Goal: Information Seeking & Learning: Learn about a topic

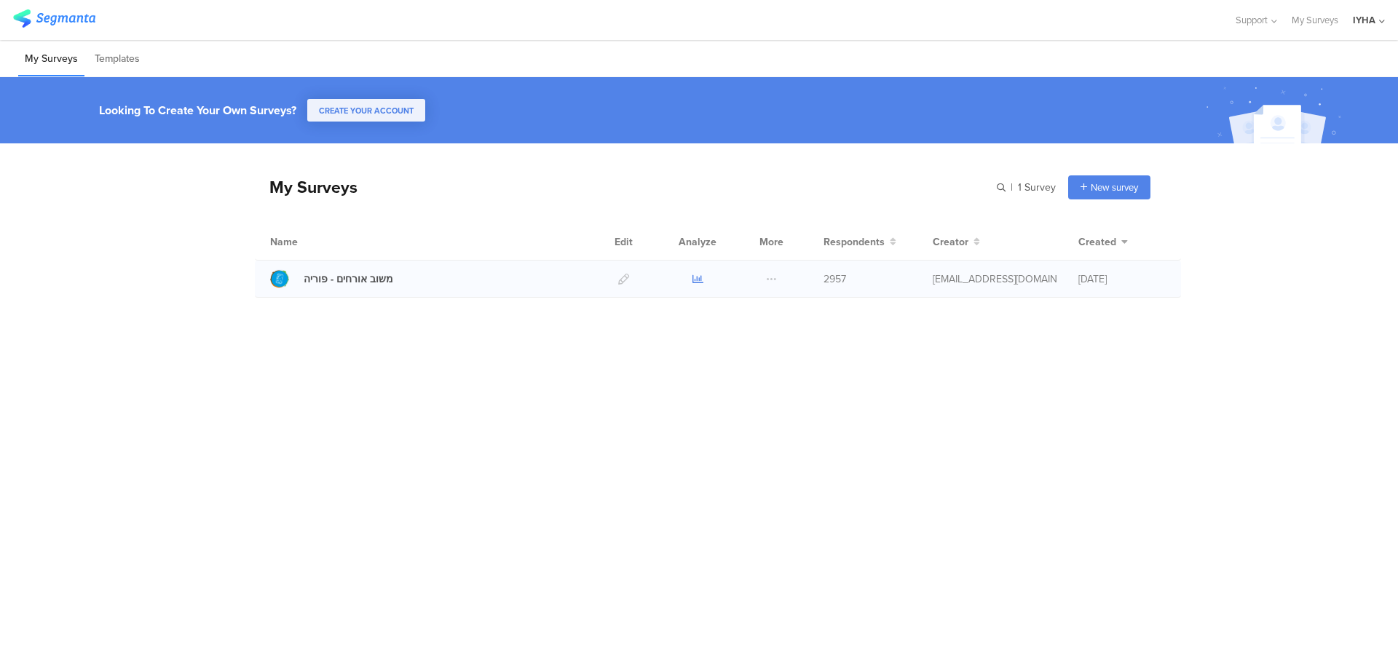
click at [694, 282] on icon at bounding box center [697, 279] width 11 height 11
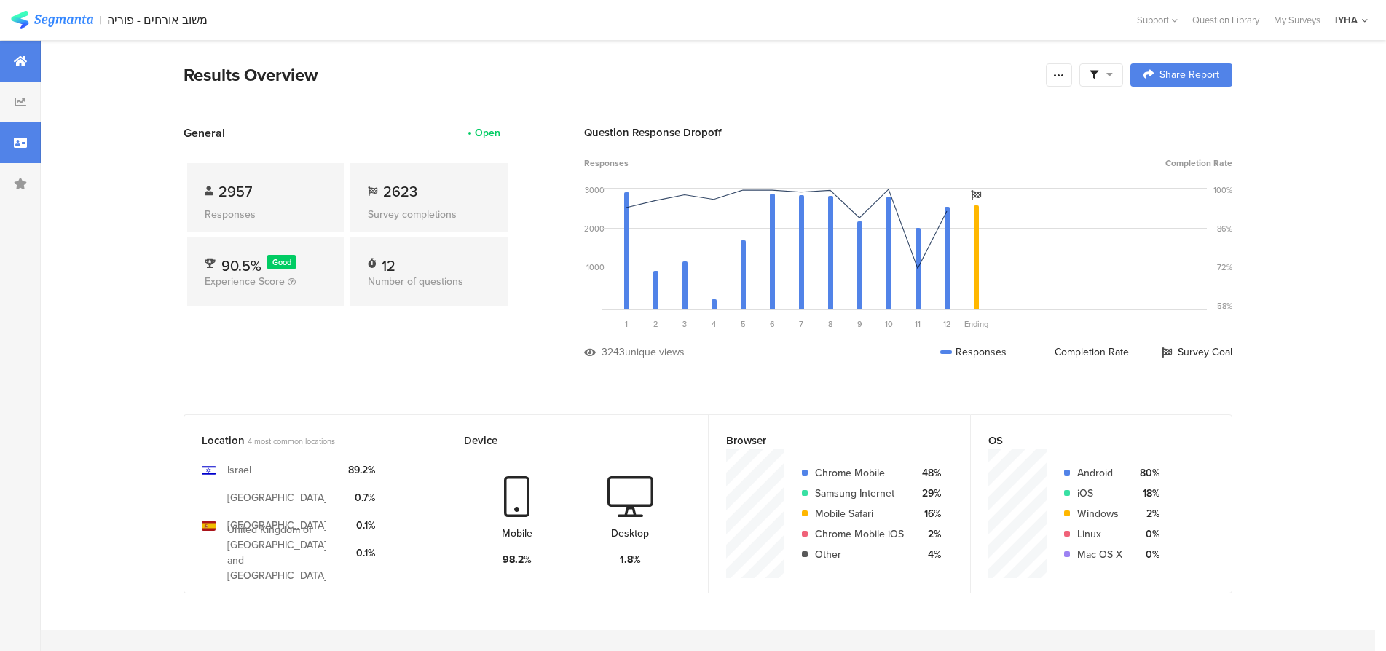
click at [16, 146] on icon at bounding box center [20, 143] width 13 height 12
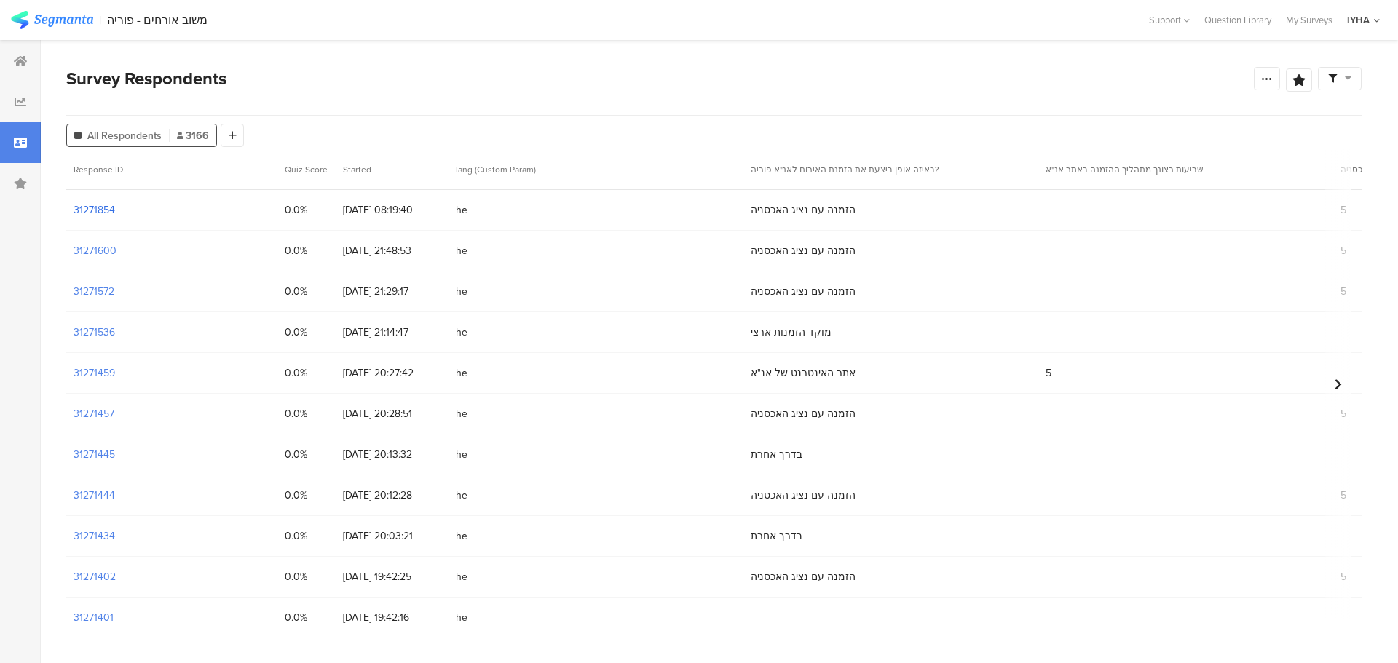
click at [96, 207] on section "31271854" at bounding box center [95, 209] width 42 height 15
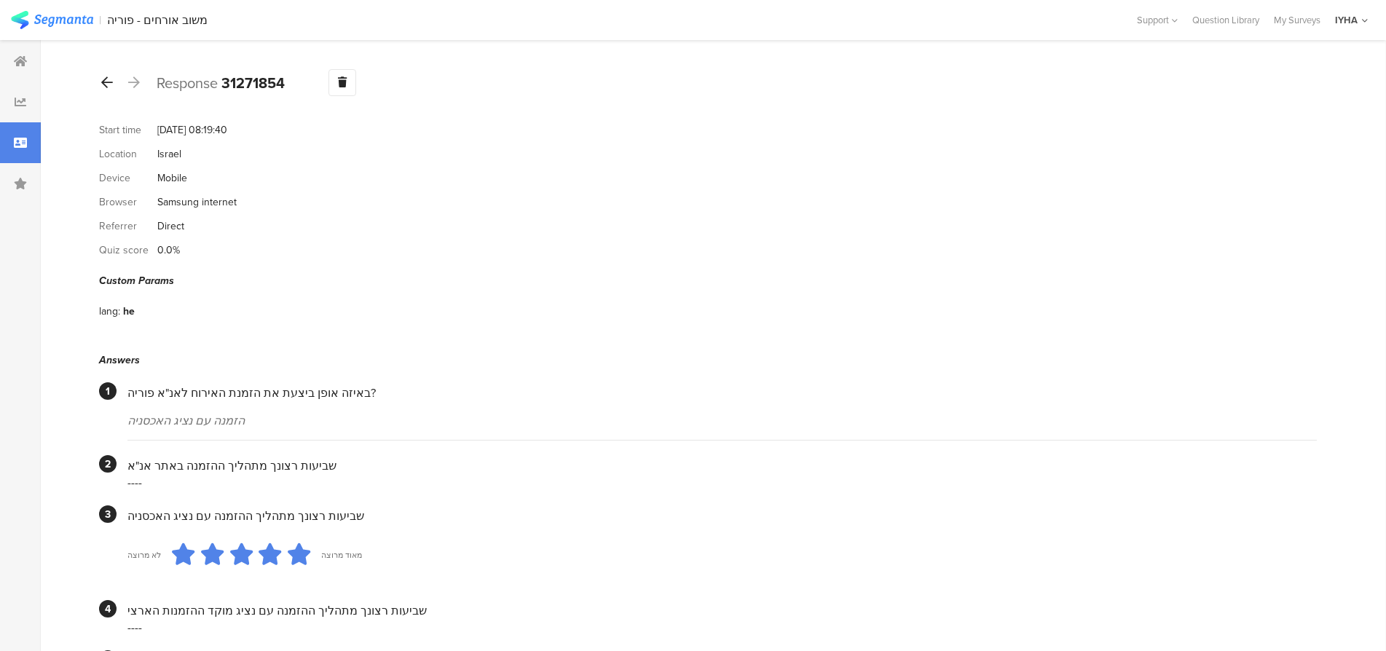
click at [106, 76] on icon at bounding box center [107, 82] width 12 height 13
click at [108, 81] on icon at bounding box center [107, 82] width 12 height 13
click at [105, 83] on icon at bounding box center [107, 82] width 12 height 13
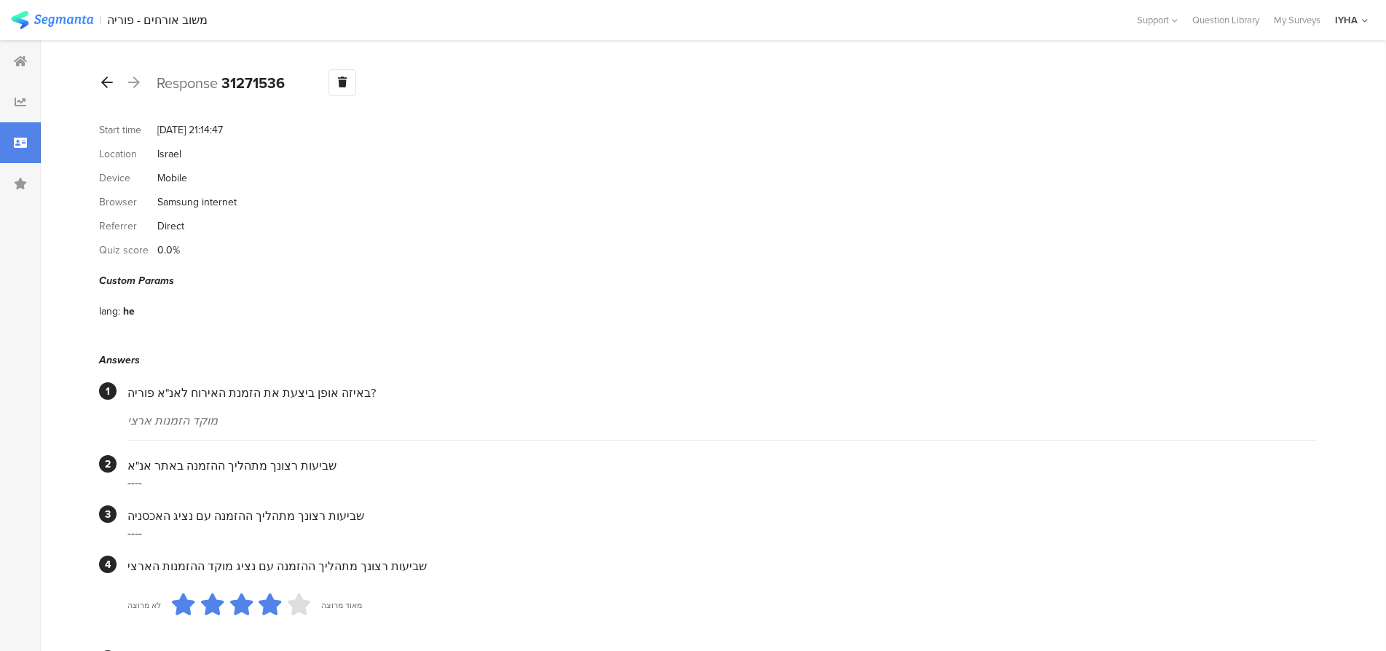
click at [100, 84] on div at bounding box center [107, 82] width 16 height 23
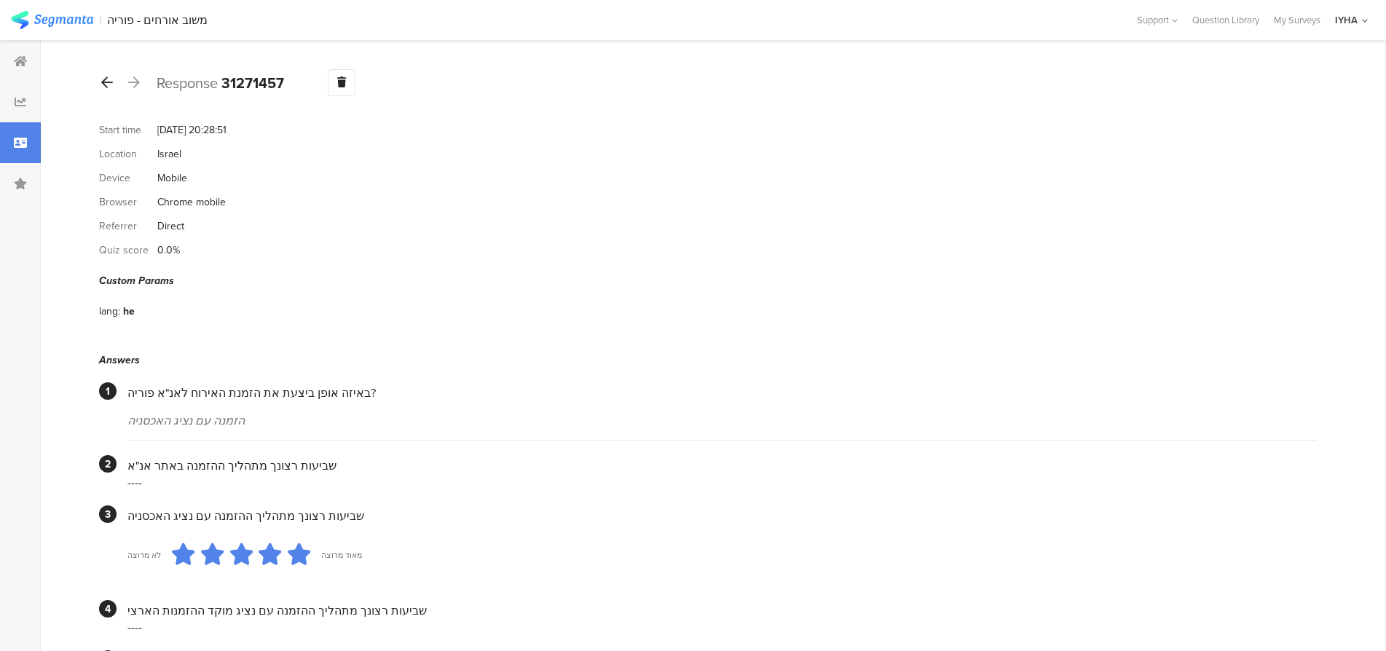
click at [109, 83] on icon at bounding box center [107, 82] width 12 height 13
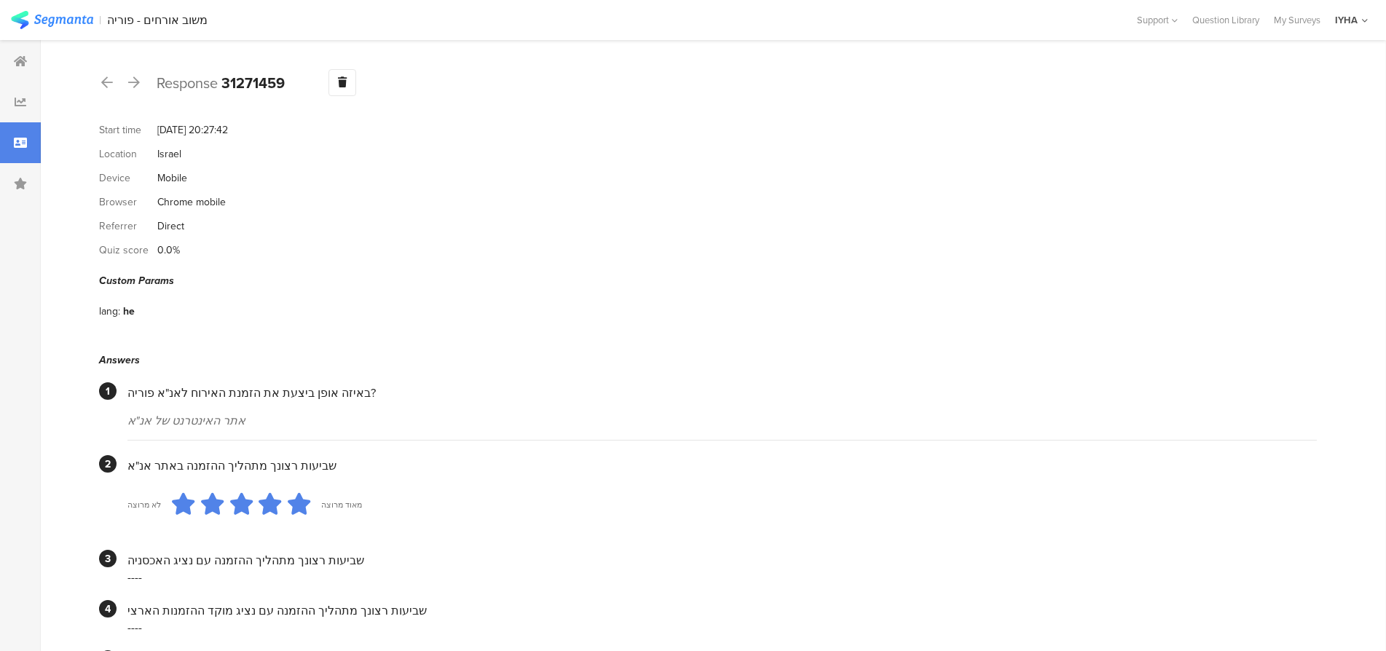
drag, startPoint x: 108, startPoint y: 79, endPoint x: 117, endPoint y: 95, distance: 19.2
click at [108, 81] on icon at bounding box center [107, 82] width 12 height 13
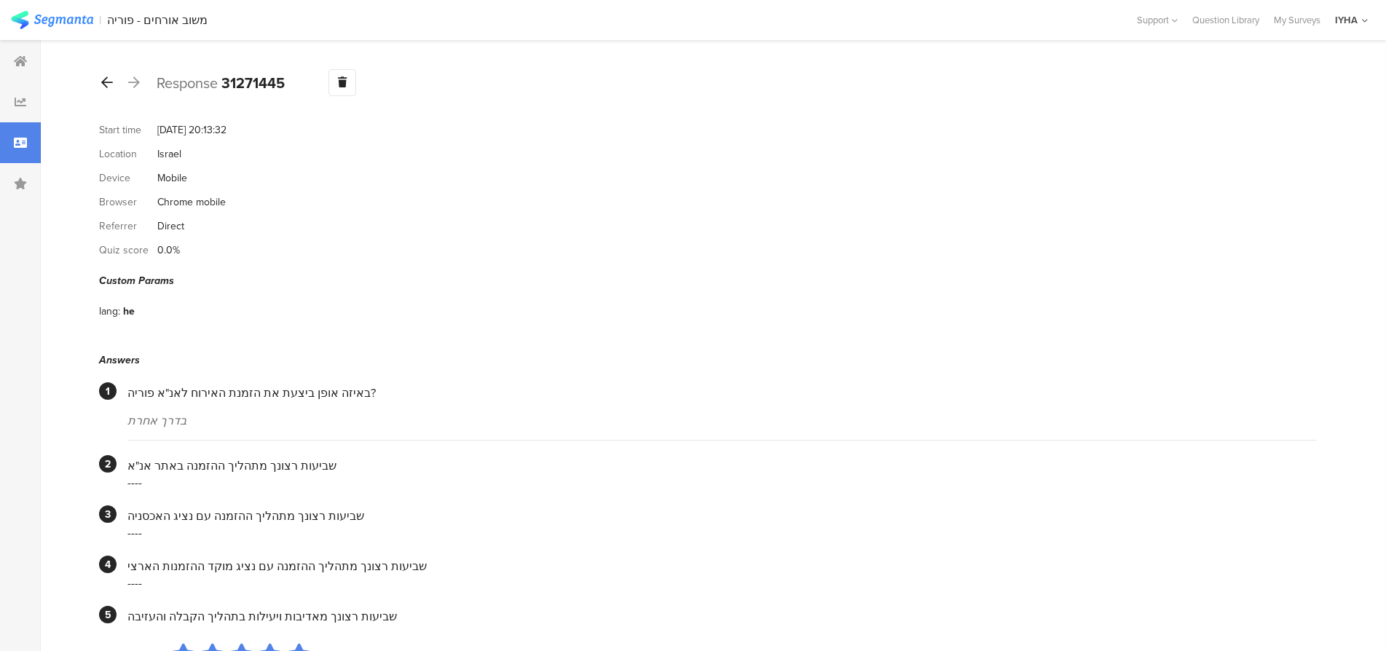
click at [108, 85] on icon at bounding box center [107, 82] width 12 height 13
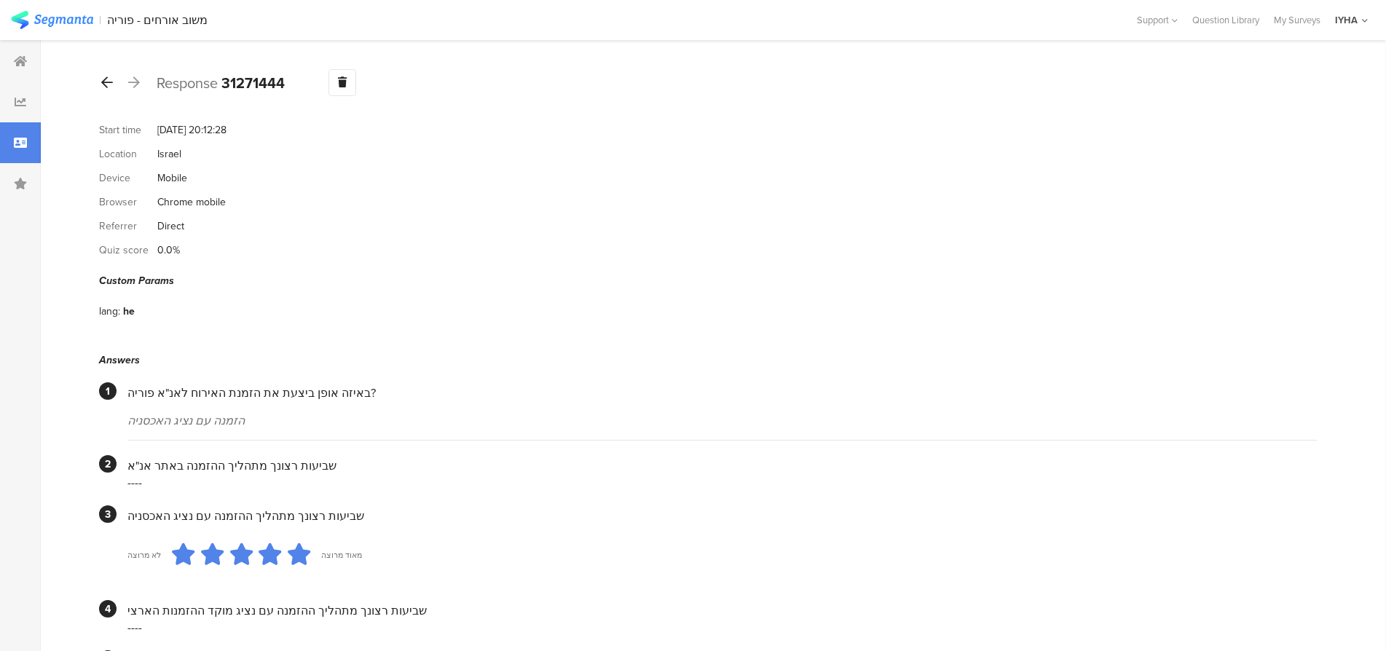
click at [108, 85] on icon at bounding box center [107, 82] width 12 height 13
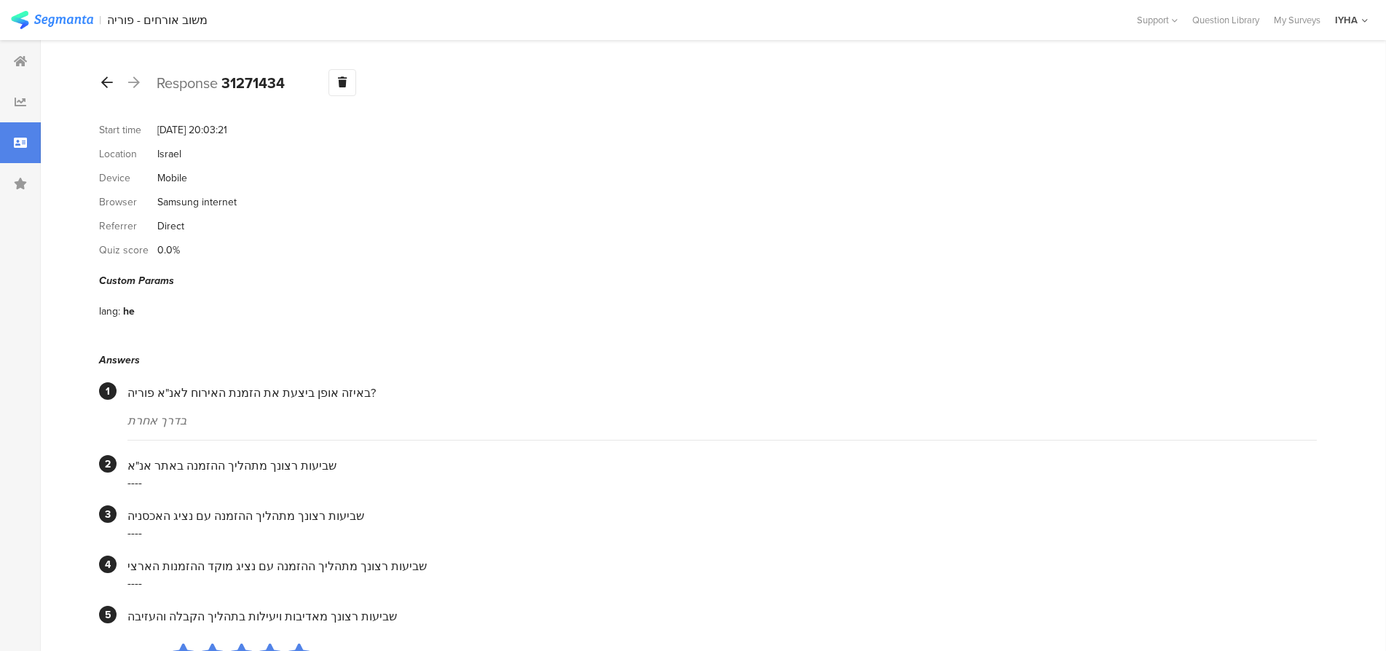
drag, startPoint x: 104, startPoint y: 75, endPoint x: 109, endPoint y: 87, distance: 13.4
click at [104, 77] on icon at bounding box center [107, 82] width 12 height 13
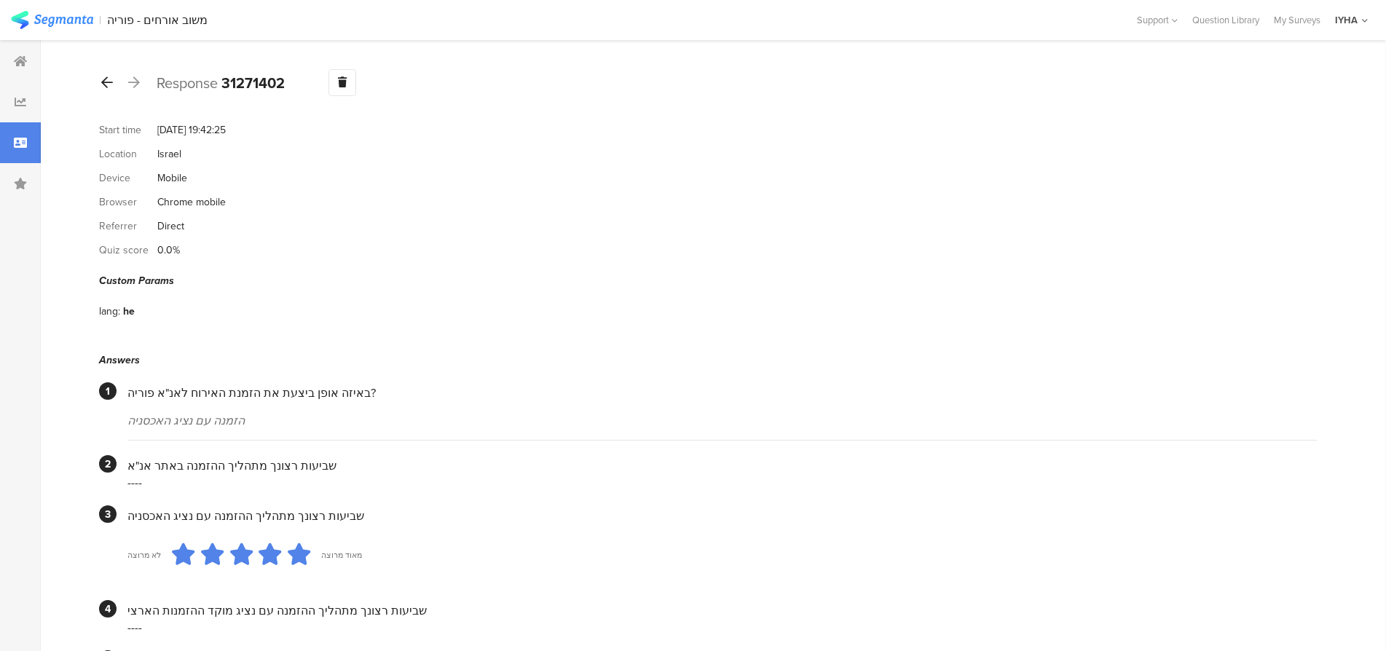
click at [108, 87] on icon at bounding box center [107, 82] width 12 height 13
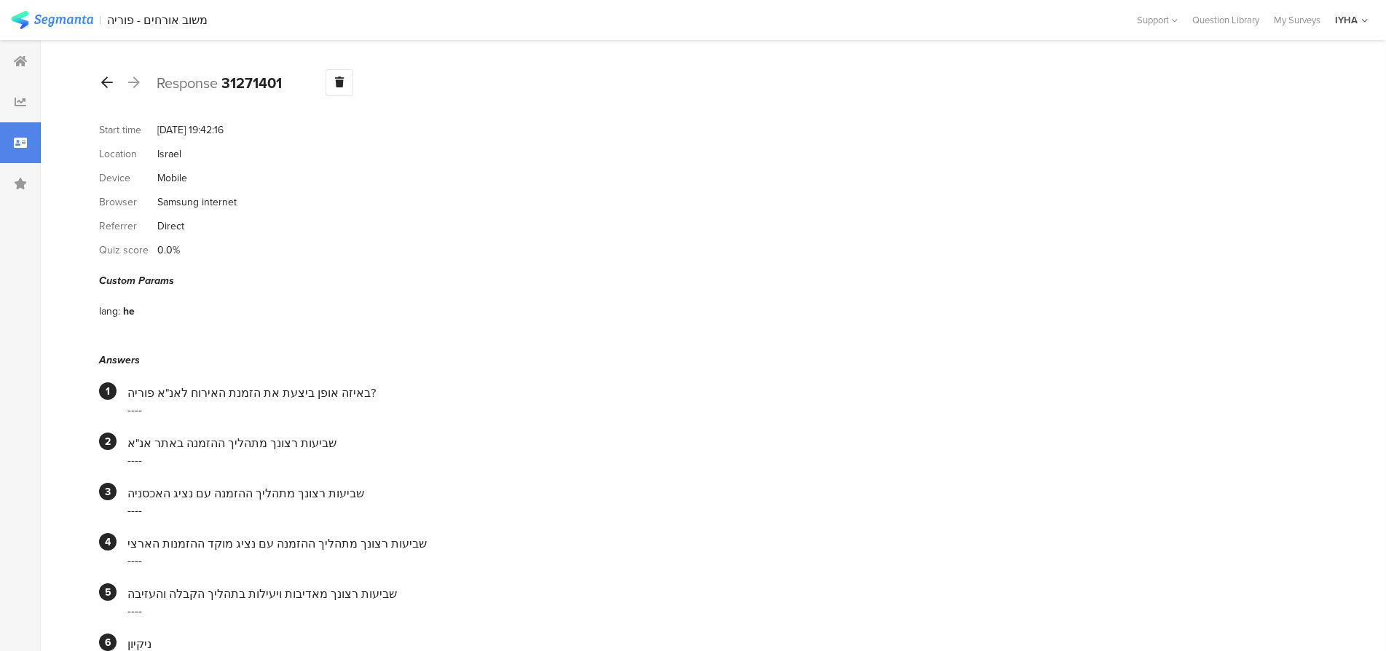
click at [108, 83] on icon at bounding box center [107, 82] width 12 height 13
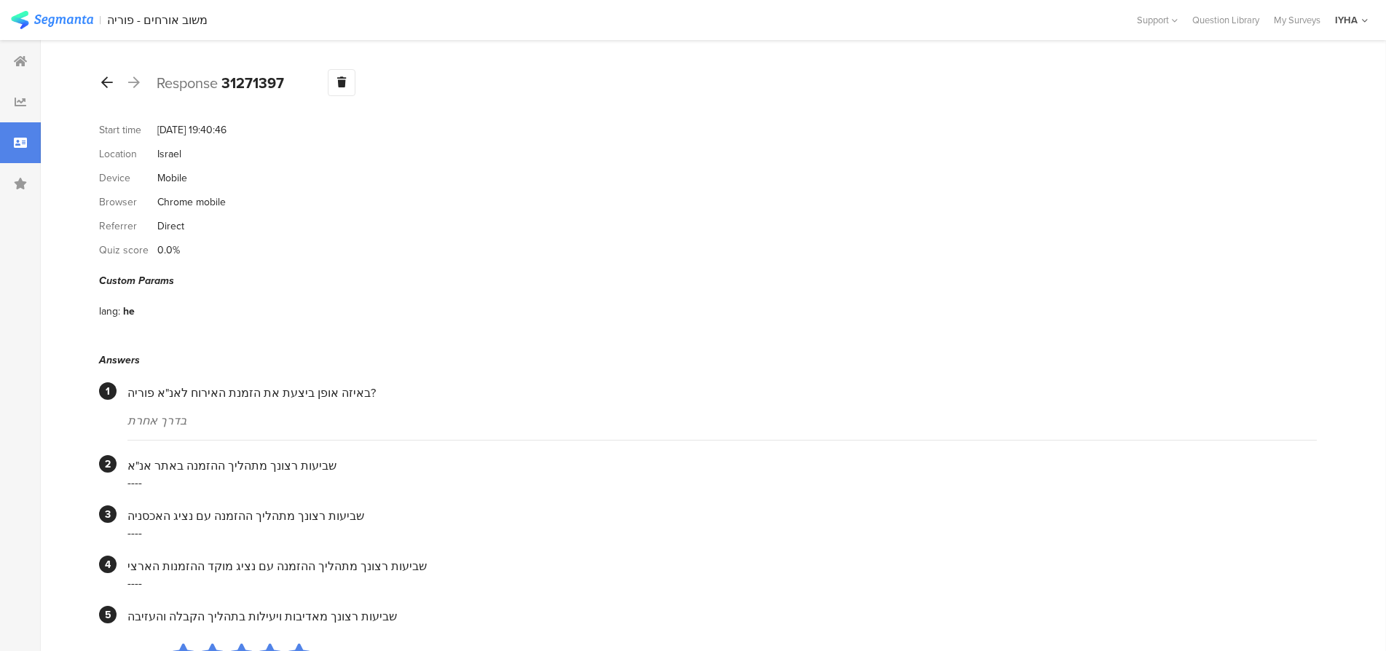
click at [103, 77] on icon at bounding box center [107, 82] width 12 height 13
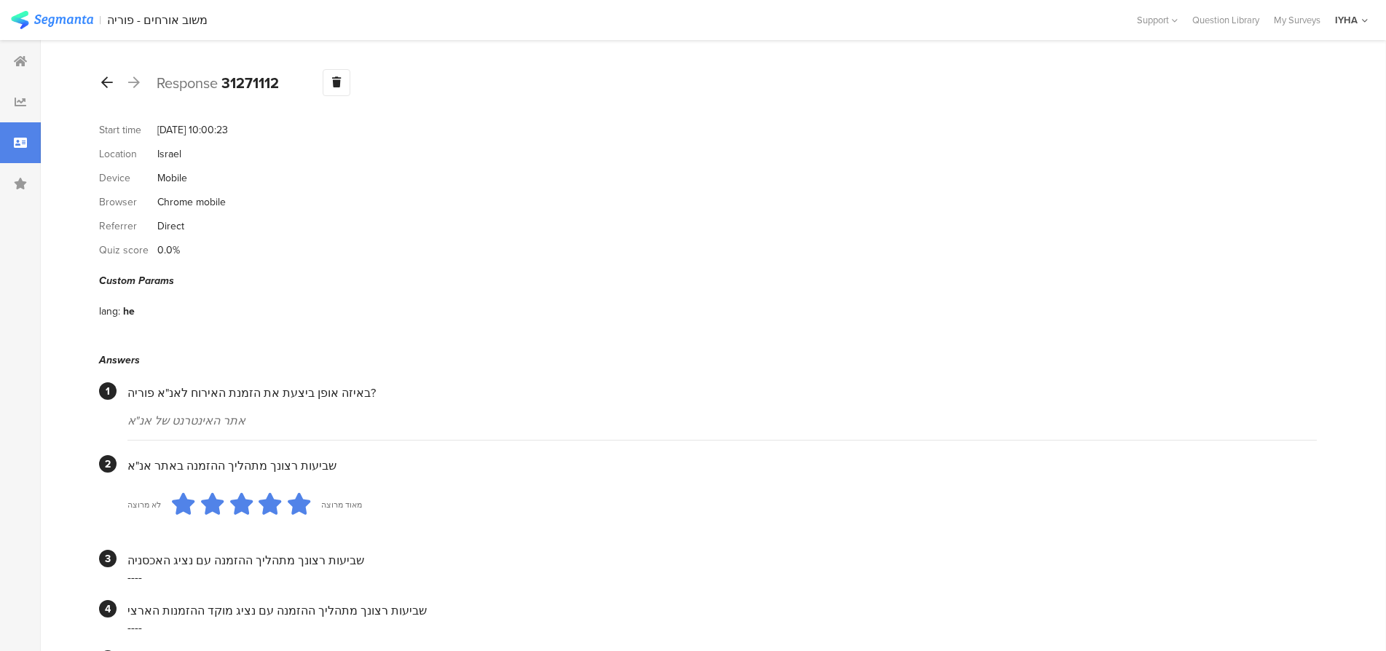
click at [111, 83] on div at bounding box center [107, 82] width 16 height 23
drag, startPoint x: 106, startPoint y: 82, endPoint x: 103, endPoint y: 92, distance: 10.4
click at [105, 82] on icon at bounding box center [107, 82] width 12 height 13
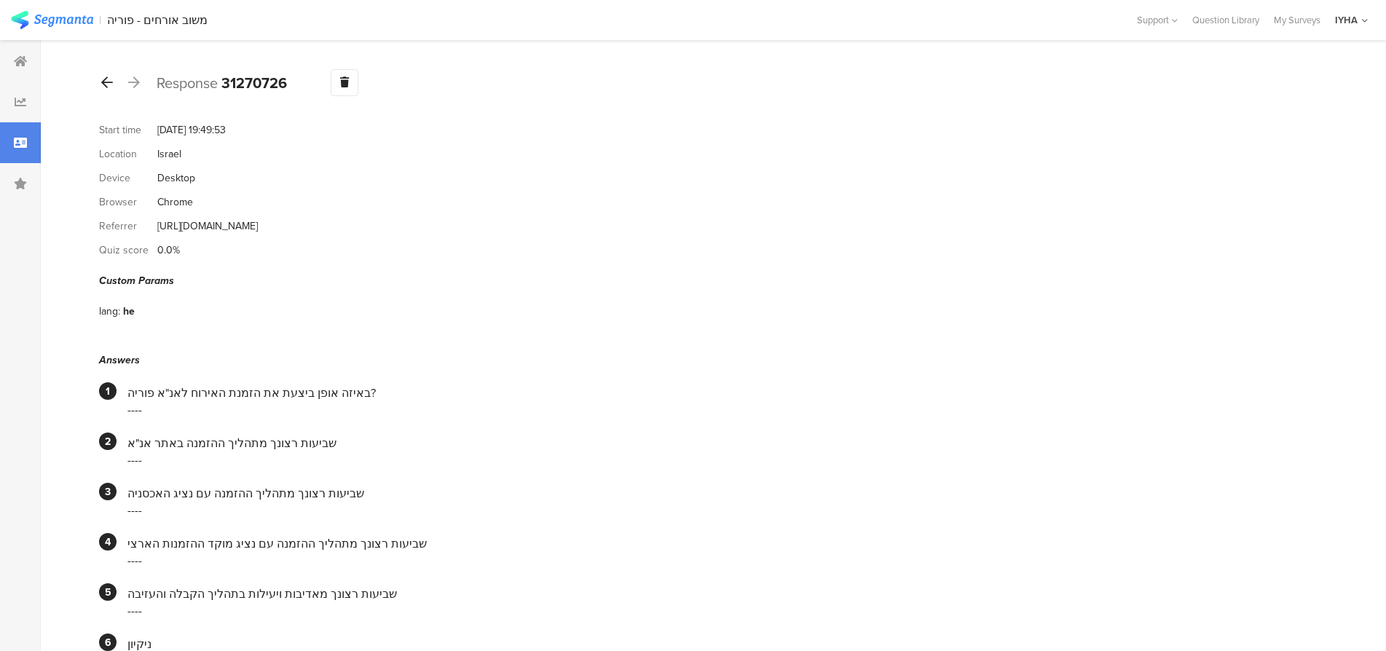
click at [106, 83] on icon at bounding box center [107, 82] width 12 height 13
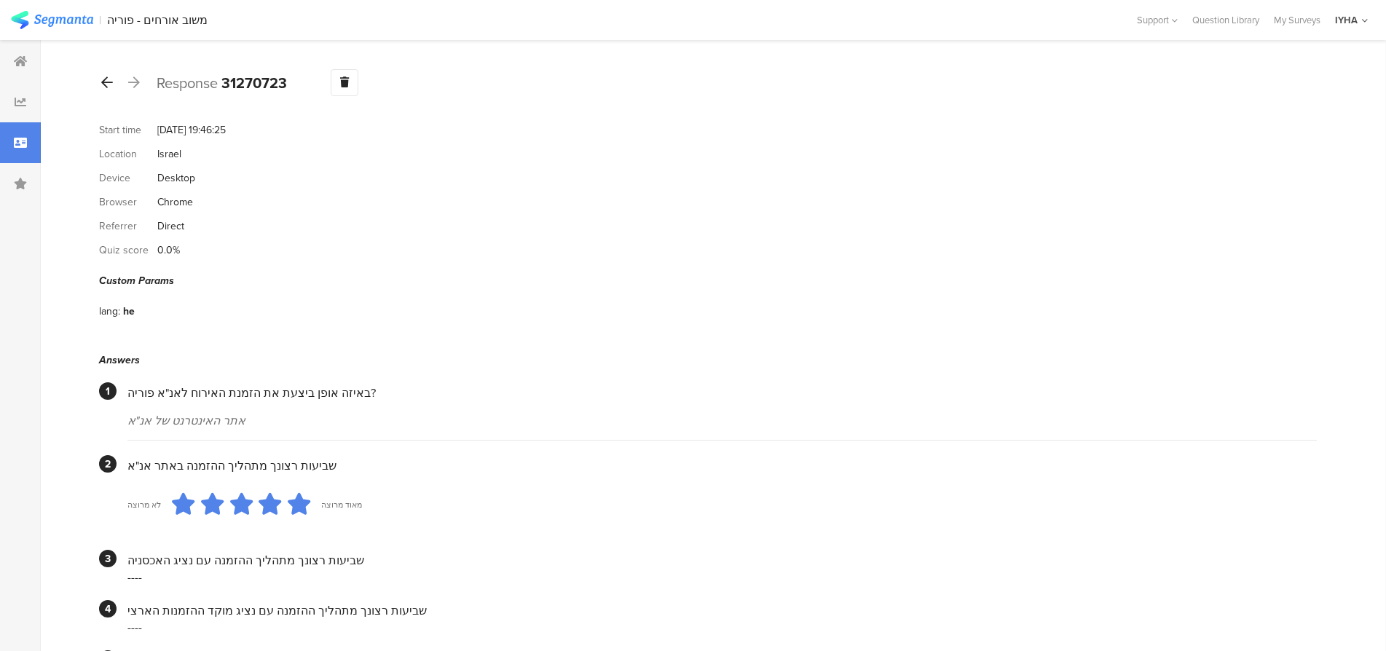
click at [104, 82] on icon at bounding box center [107, 82] width 12 height 13
click at [104, 83] on icon at bounding box center [107, 82] width 12 height 13
click at [104, 84] on icon at bounding box center [107, 82] width 12 height 13
click at [103, 84] on icon at bounding box center [107, 82] width 12 height 13
click at [101, 82] on icon at bounding box center [107, 82] width 12 height 13
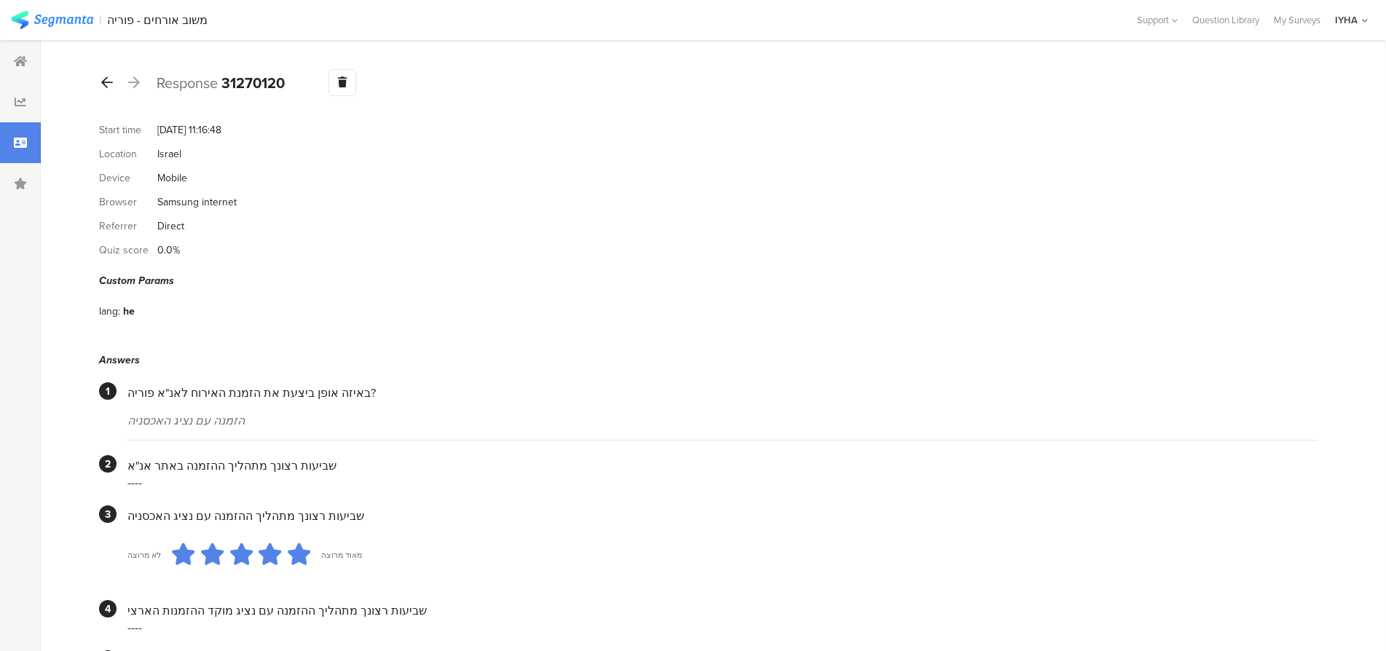
click at [100, 82] on div at bounding box center [107, 82] width 16 height 23
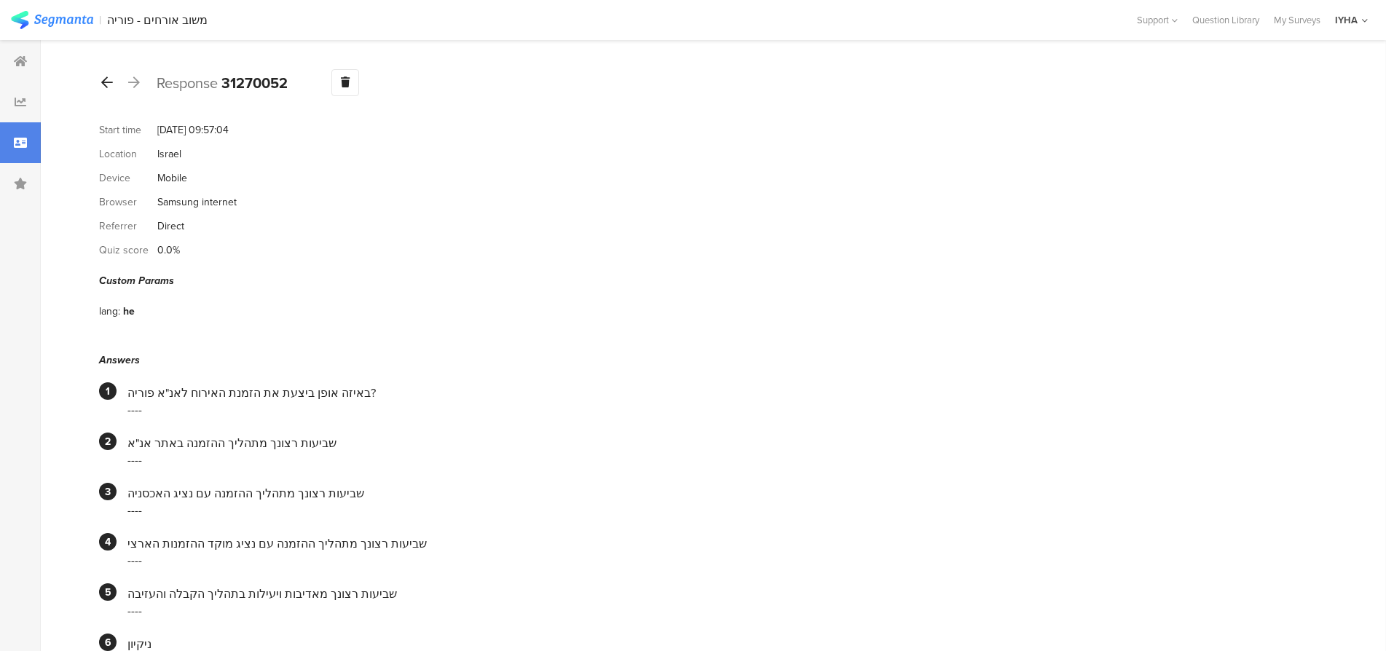
click at [108, 80] on icon at bounding box center [107, 82] width 12 height 13
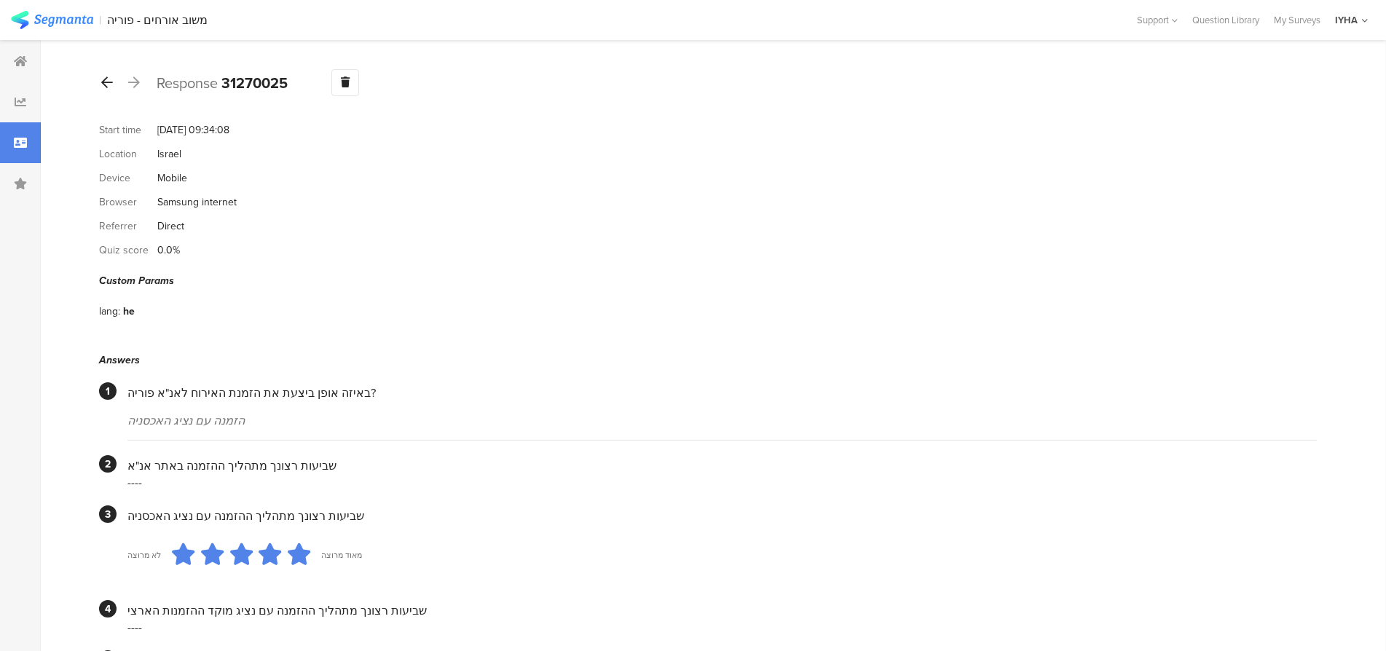
click at [103, 80] on icon at bounding box center [107, 82] width 12 height 13
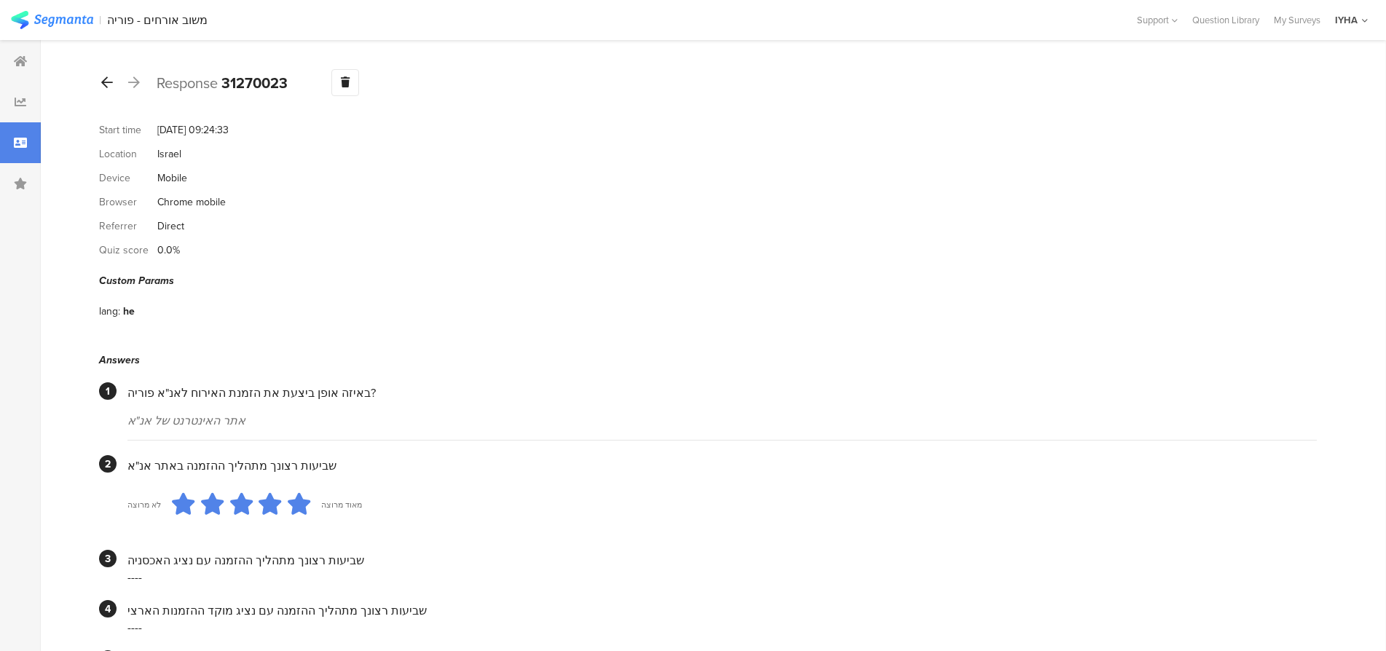
click at [105, 78] on icon at bounding box center [107, 82] width 12 height 13
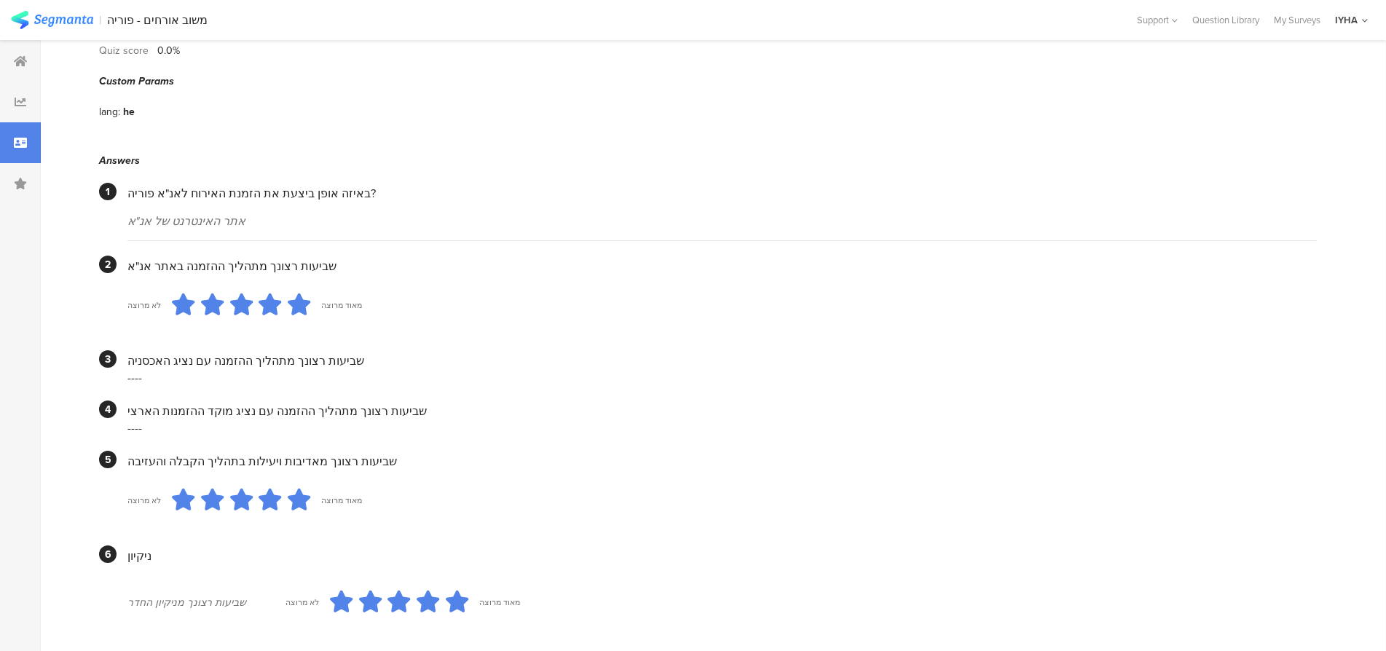
scroll to position [9, 0]
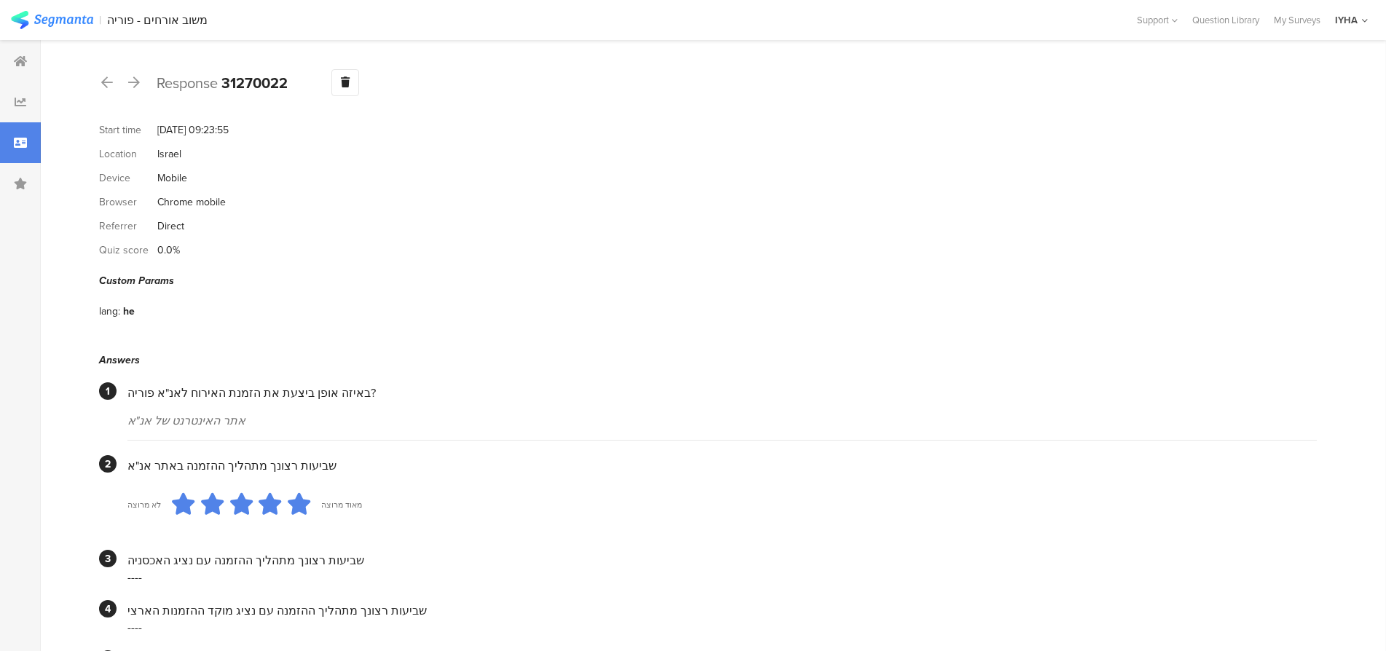
click at [105, 80] on icon at bounding box center [107, 82] width 12 height 13
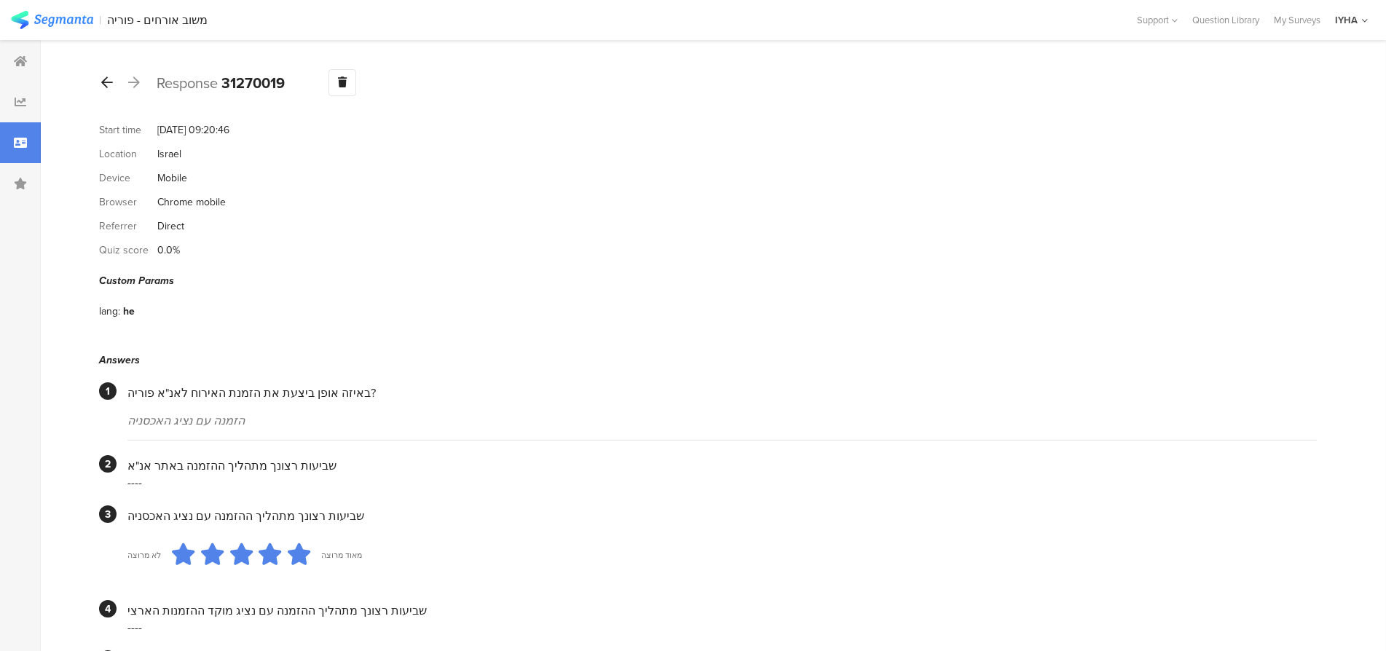
click at [106, 85] on icon at bounding box center [107, 82] width 12 height 13
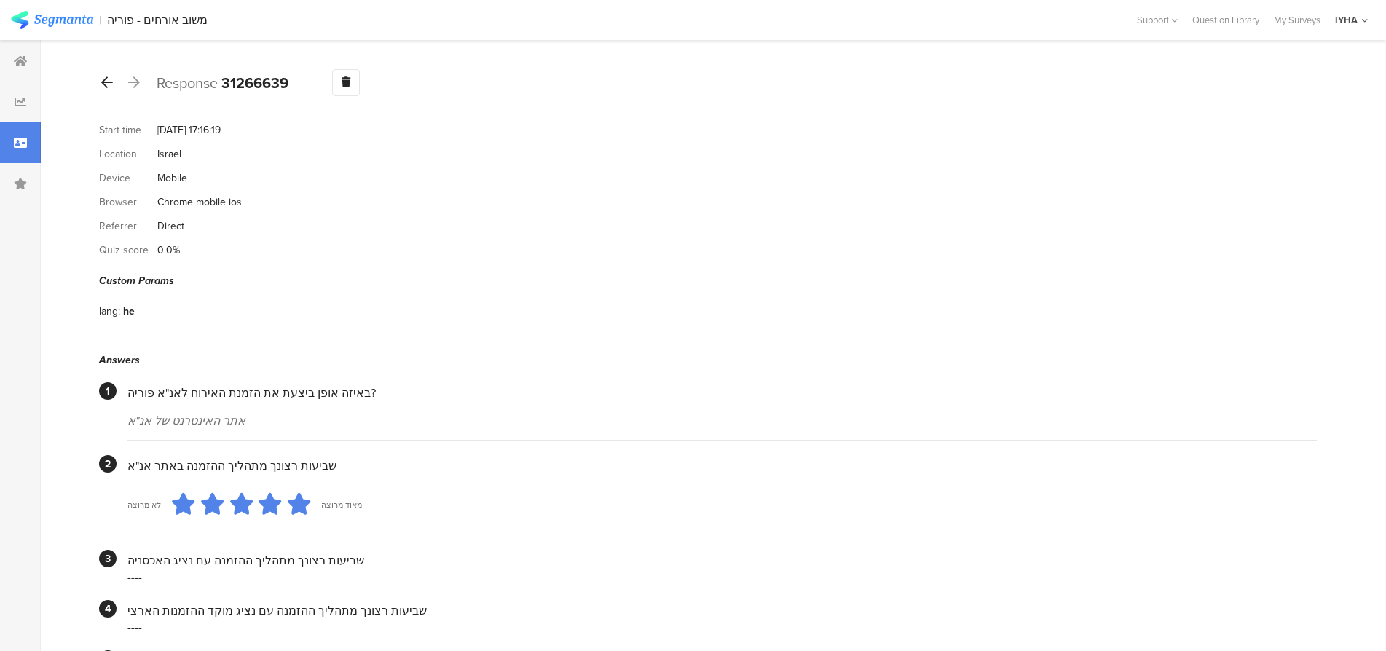
click at [106, 84] on icon at bounding box center [107, 82] width 12 height 13
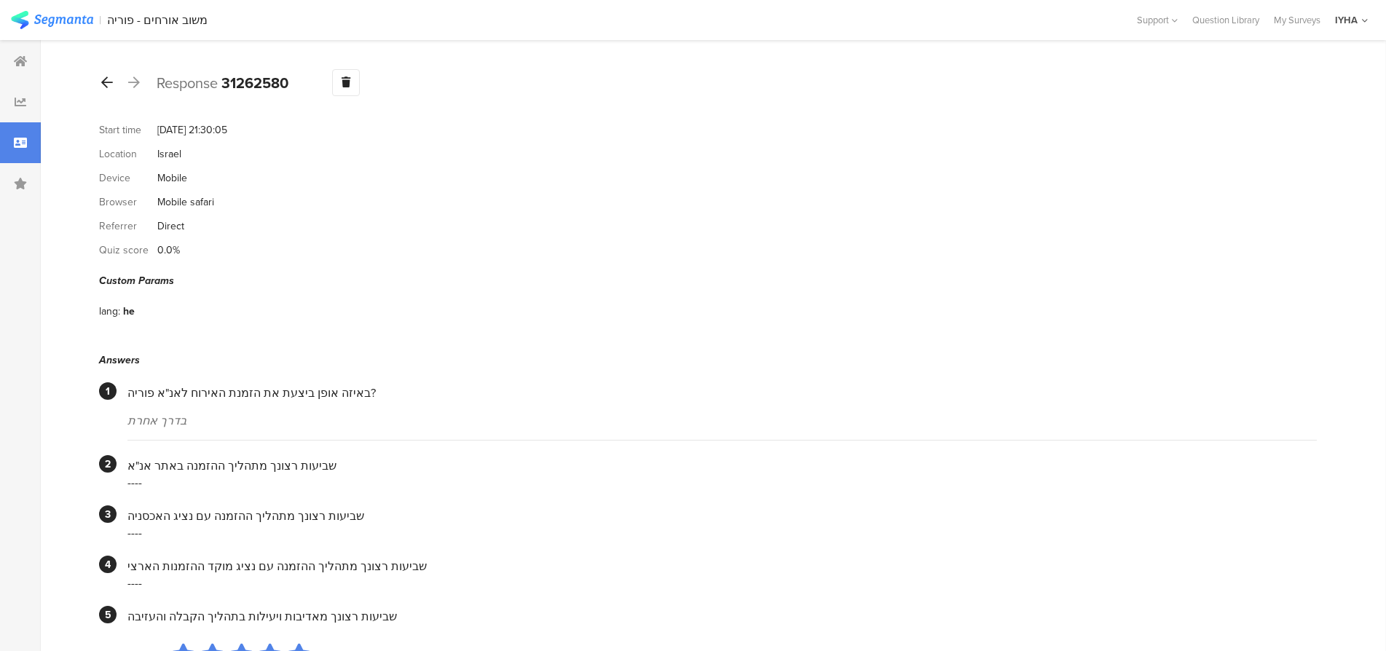
click at [106, 82] on icon at bounding box center [107, 82] width 12 height 13
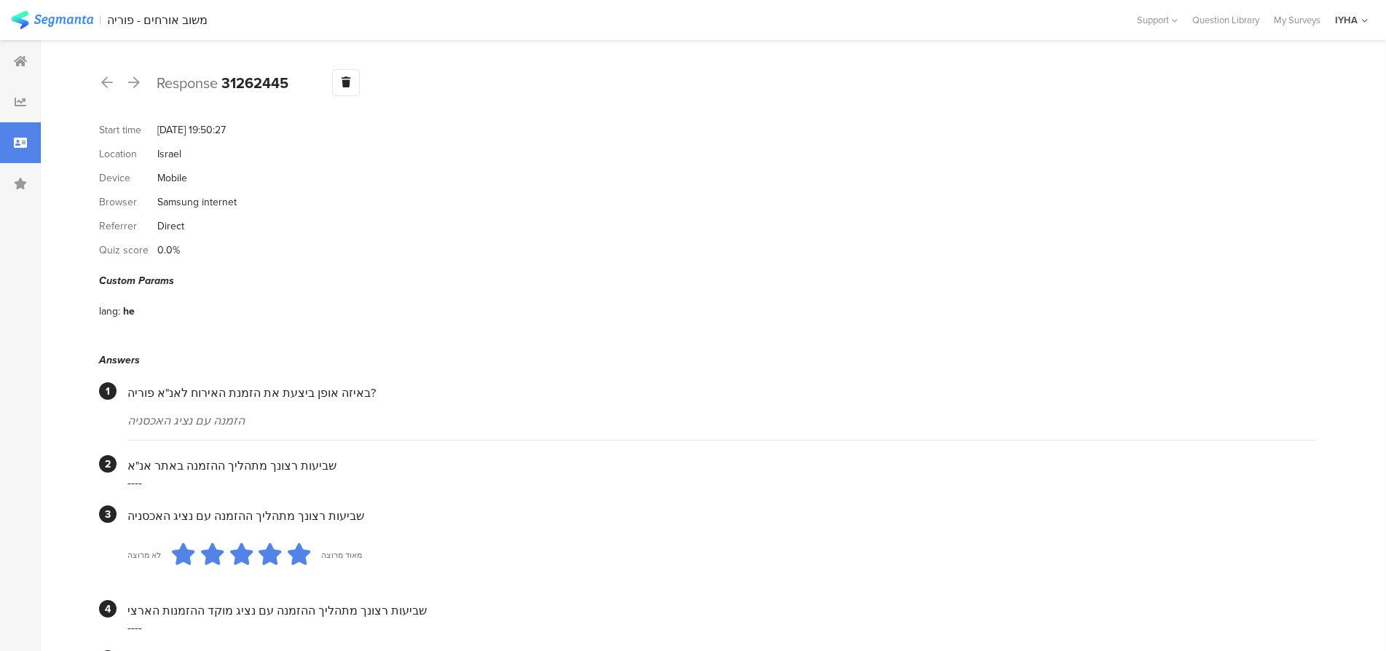
click at [105, 84] on icon at bounding box center [107, 82] width 12 height 13
click at [106, 83] on icon at bounding box center [107, 79] width 12 height 13
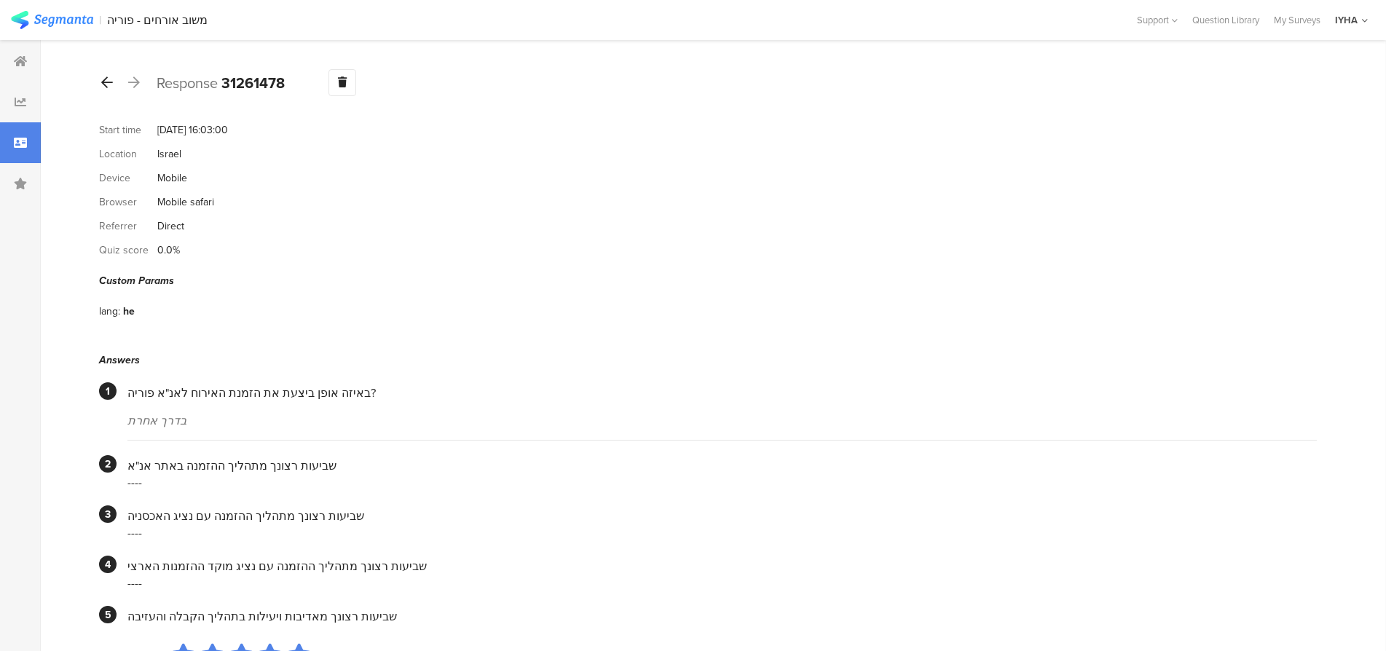
click at [106, 82] on icon at bounding box center [107, 82] width 12 height 13
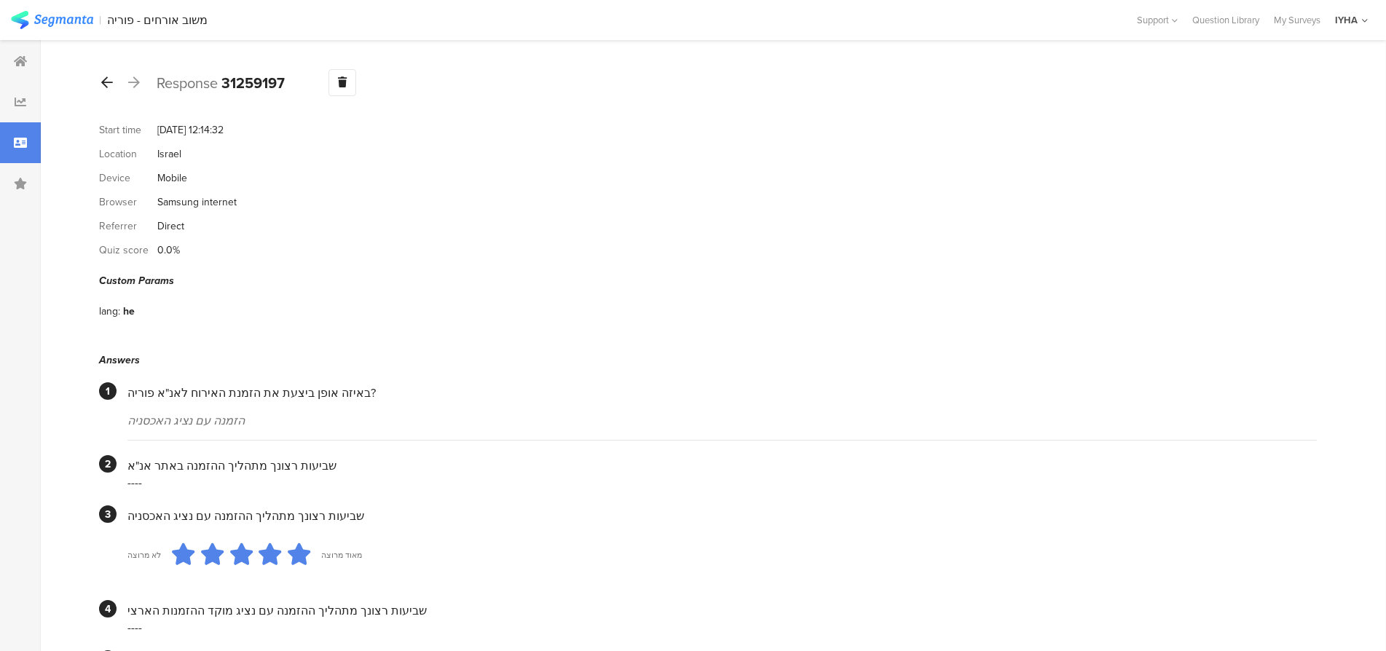
click at [107, 82] on icon at bounding box center [107, 82] width 12 height 13
click at [108, 79] on icon at bounding box center [107, 82] width 12 height 13
